Goal: Task Accomplishment & Management: Use online tool/utility

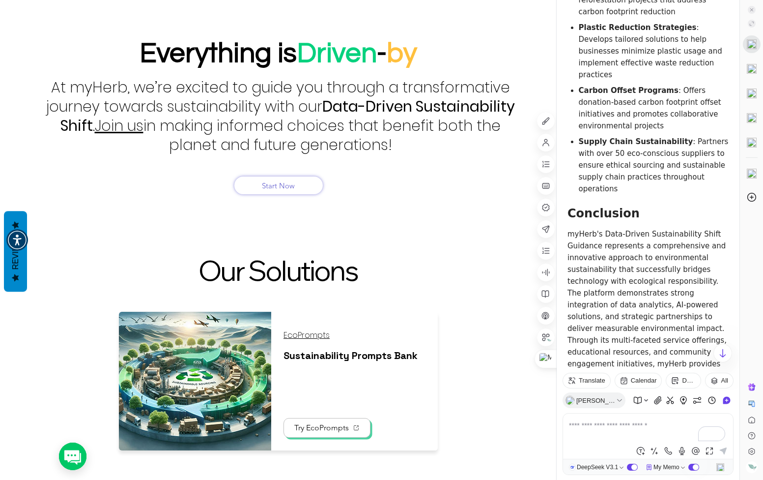
scroll to position [5107, 0]
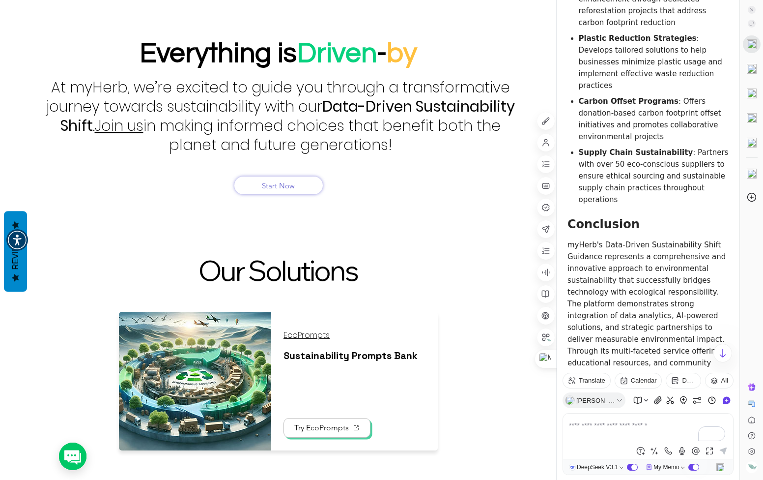
drag, startPoint x: 577, startPoint y: 198, endPoint x: 700, endPoint y: 215, distance: 124.5
drag, startPoint x: 580, startPoint y: 229, endPoint x: 729, endPoint y: 241, distance: 149.9
drag, startPoint x: 581, startPoint y: 258, endPoint x: 612, endPoint y: 282, distance: 38.9
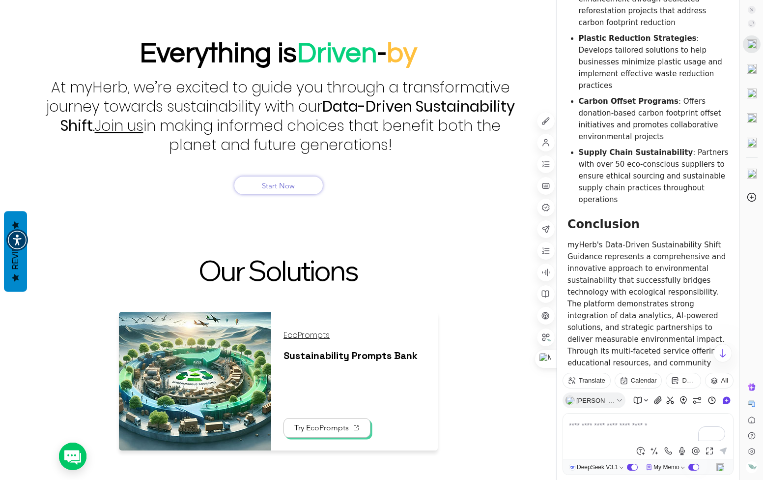
drag, startPoint x: 612, startPoint y: 282, endPoint x: 581, endPoint y: 255, distance: 41.5
drag, startPoint x: 579, startPoint y: 255, endPoint x: 629, endPoint y: 280, distance: 56.1
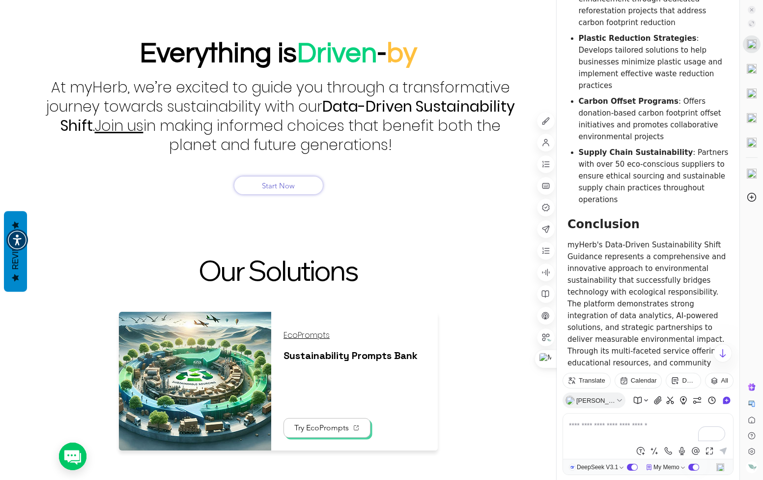
scroll to position [5058, 0]
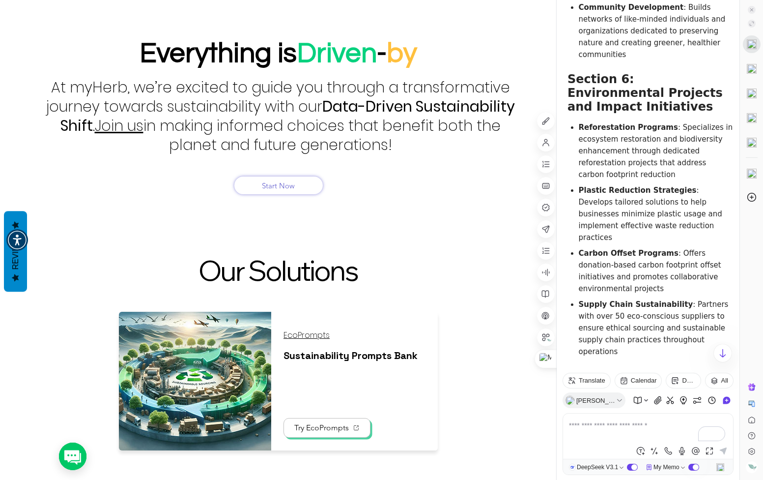
scroll to position [4959, 0]
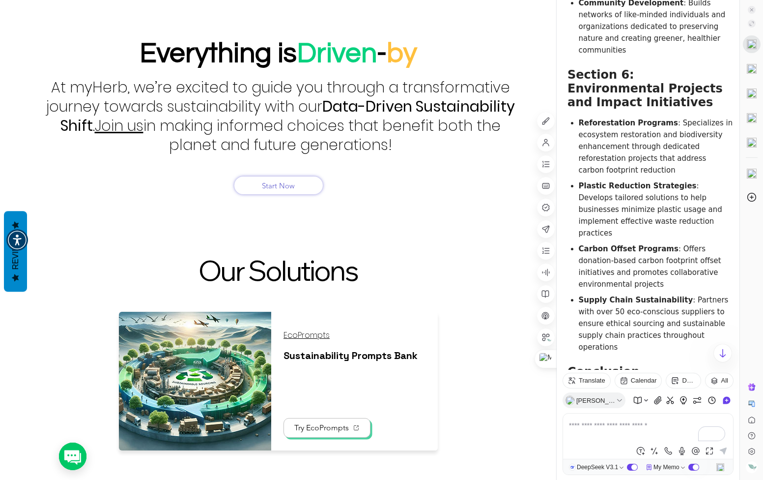
drag, startPoint x: 569, startPoint y: 180, endPoint x: 617, endPoint y: 172, distance: 48.9
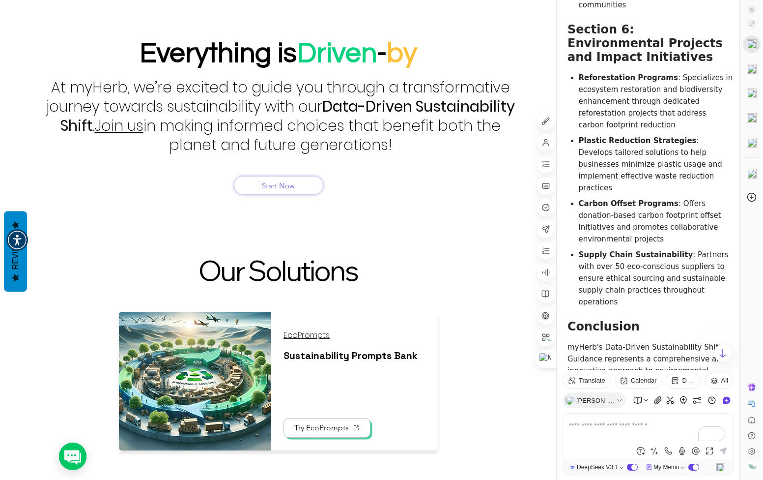
scroll to position [4910, 0]
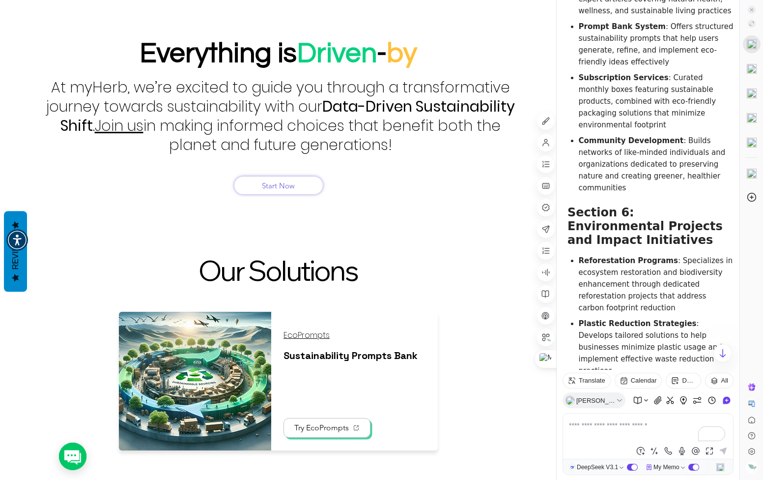
scroll to position [4763, 0]
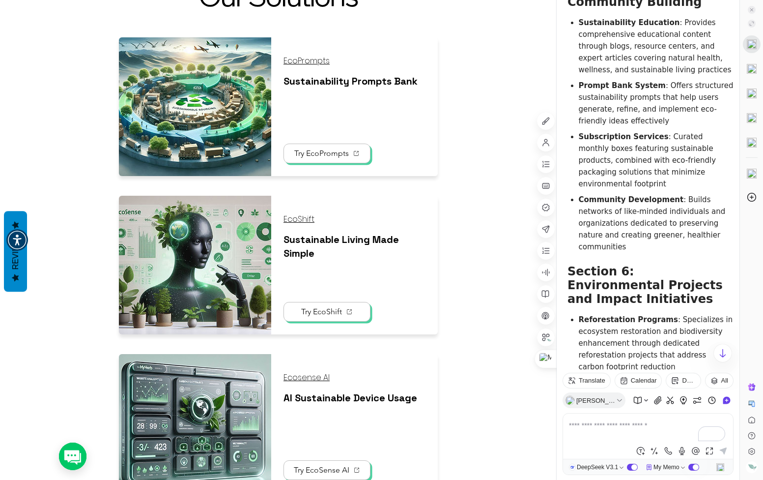
scroll to position [688, 0]
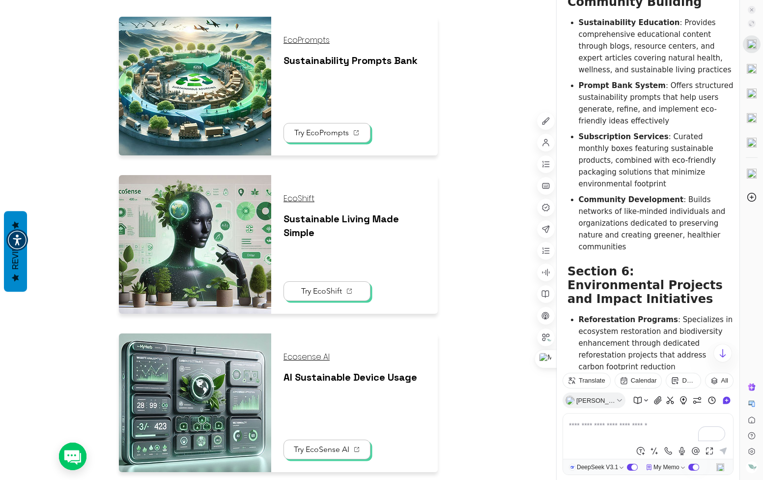
drag, startPoint x: 481, startPoint y: 251, endPoint x: 476, endPoint y: 248, distance: 6.0
click at [481, 251] on fluid-columns-repeater "EcoPrompts Sustainability Prompts Bank Try EcoPrompts EcoShift Sustainable Livi…" at bounding box center [278, 314] width 577 height 614
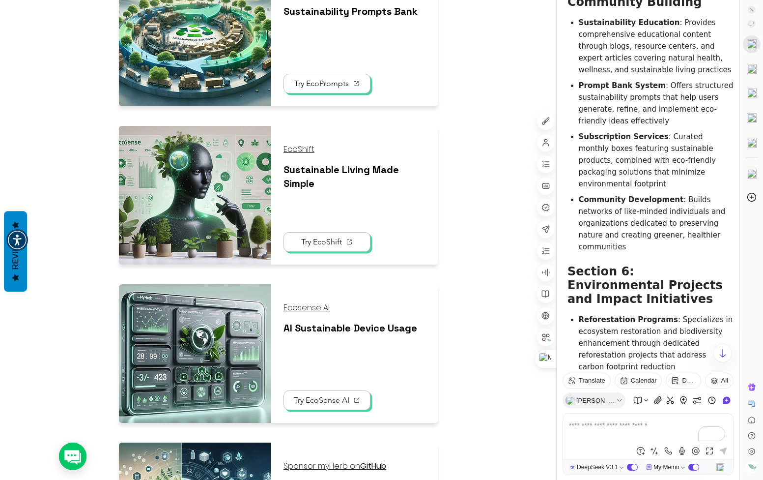
drag, startPoint x: 293, startPoint y: 227, endPoint x: 498, endPoint y: 120, distance: 230.9
click at [498, 120] on fluid-columns-repeater "EcoPrompts Sustainability Prompts Bank Try EcoPrompts EcoShift Sustainable Livi…" at bounding box center [278, 265] width 577 height 614
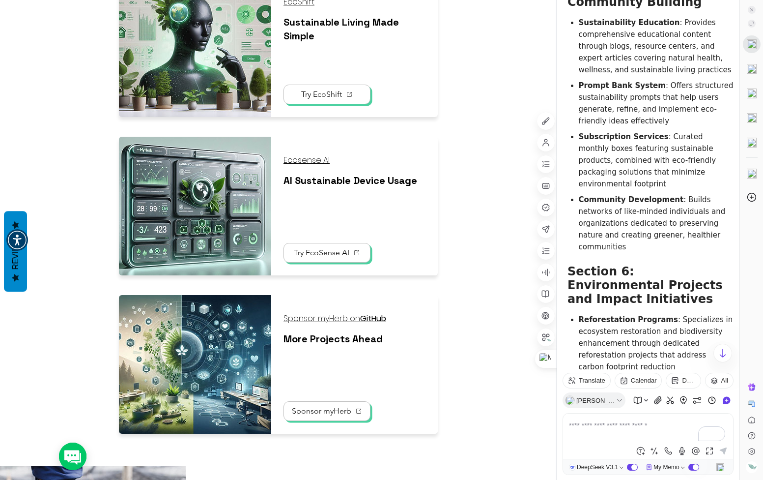
scroll to position [639, 0]
